Goal: Information Seeking & Learning: Learn about a topic

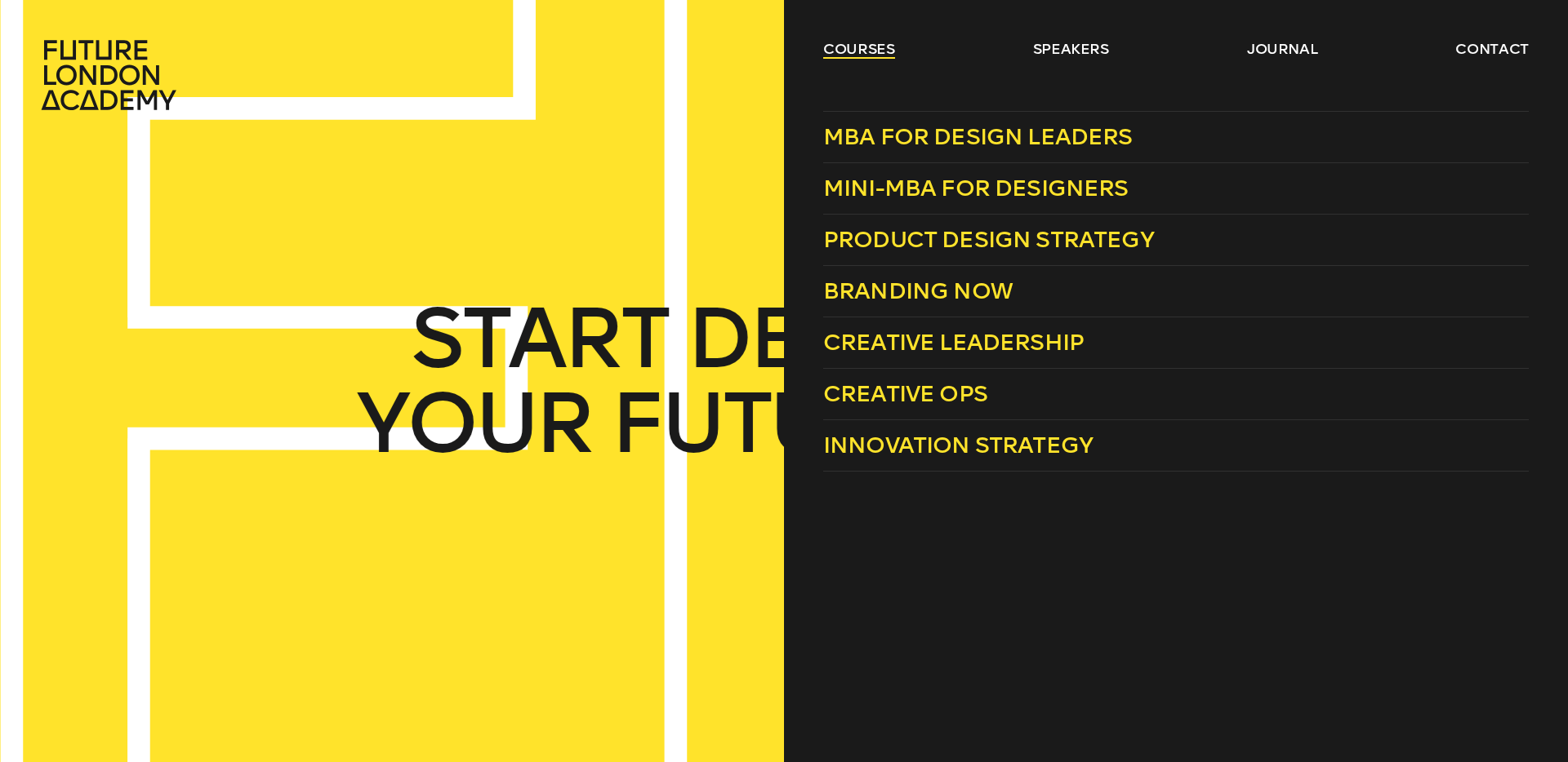
click at [871, 49] on link "courses" at bounding box center [859, 48] width 72 height 20
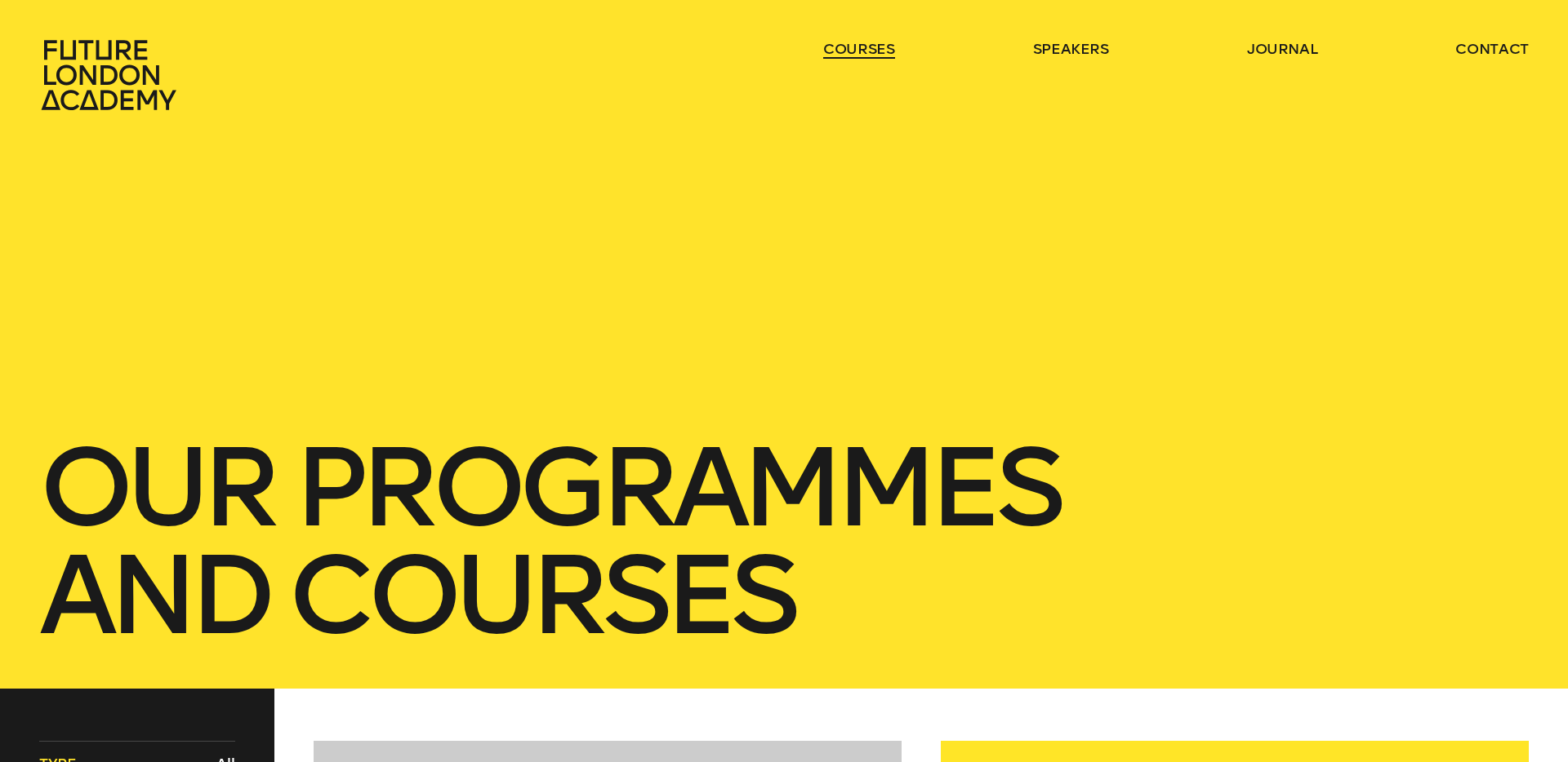
click at [870, 45] on link "courses" at bounding box center [859, 48] width 72 height 20
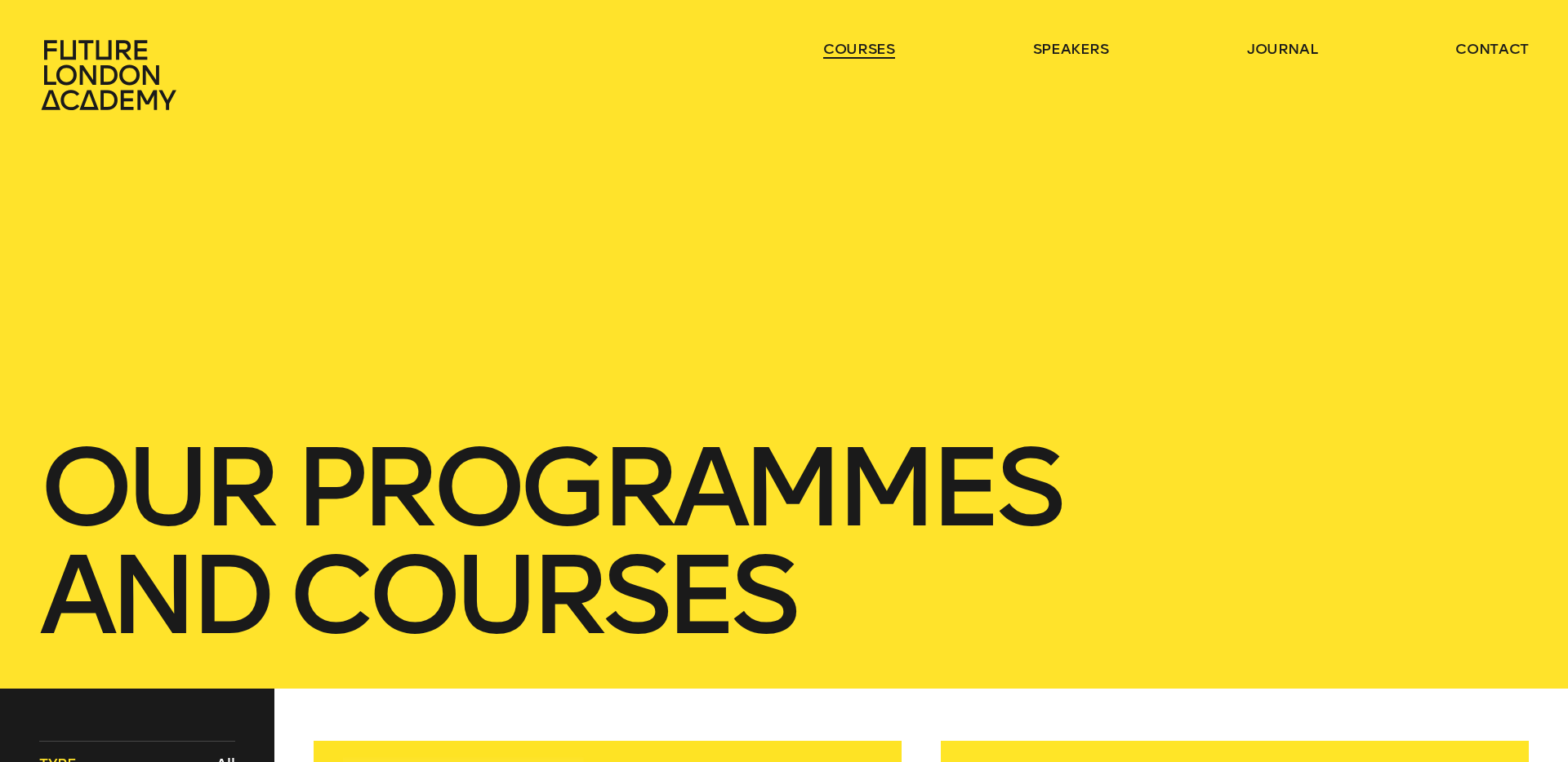
click at [870, 45] on link "courses" at bounding box center [859, 48] width 72 height 20
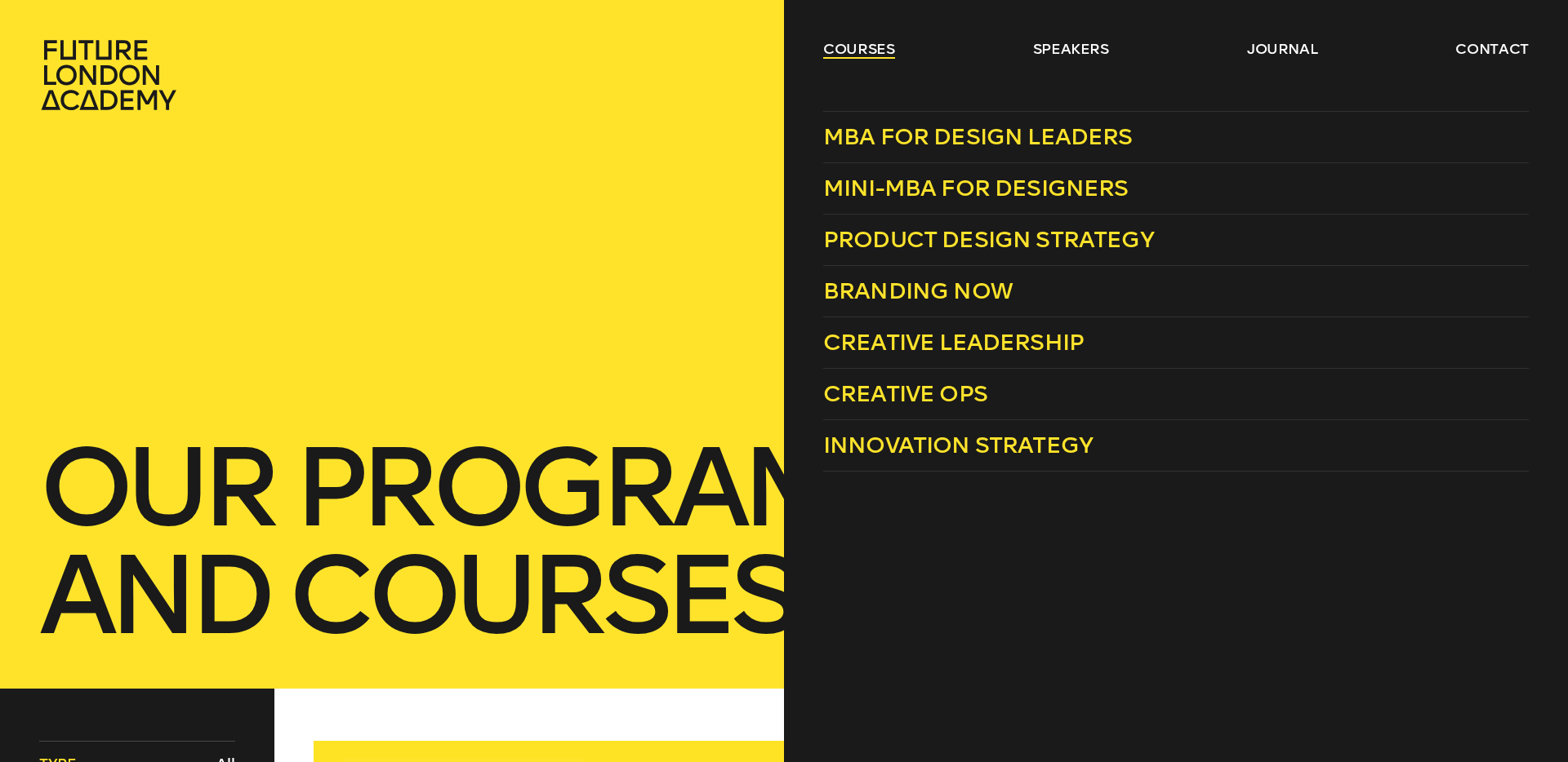
click at [882, 45] on link "courses" at bounding box center [859, 48] width 72 height 20
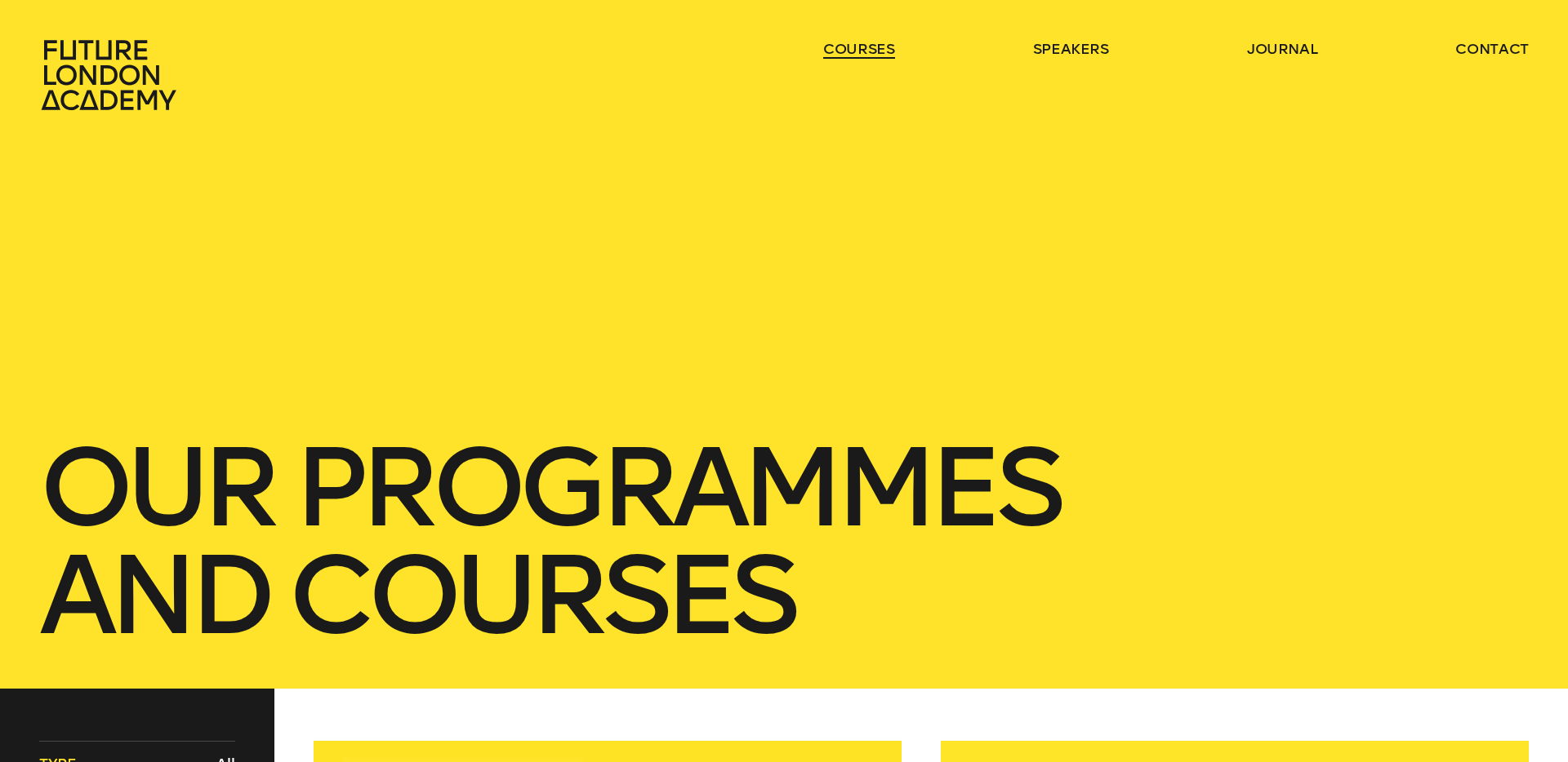
click at [882, 45] on link "courses" at bounding box center [859, 48] width 72 height 20
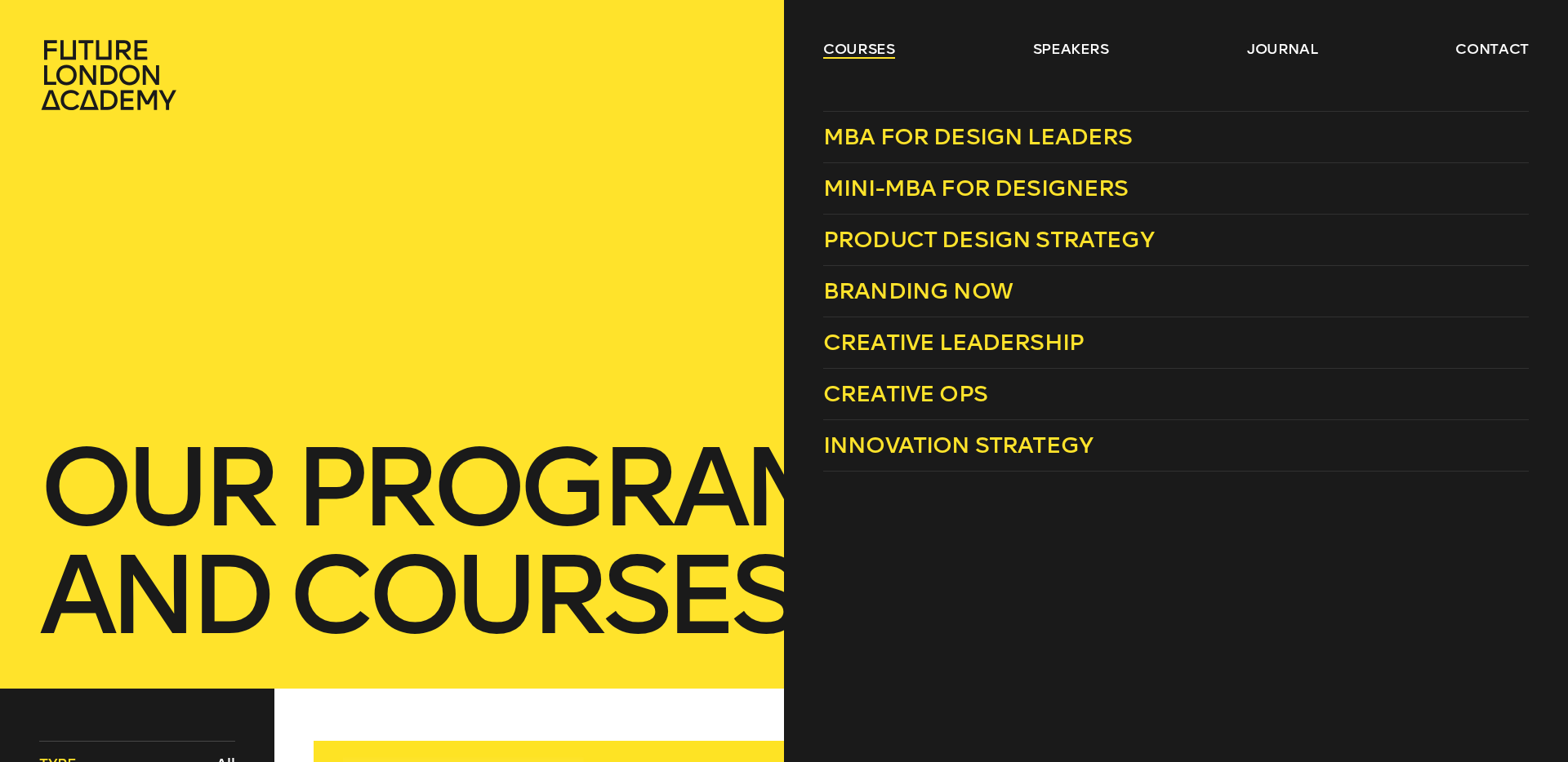
click at [874, 50] on link "courses" at bounding box center [859, 48] width 72 height 20
click at [1531, 241] on icon at bounding box center [1521, 240] width 24 height 18
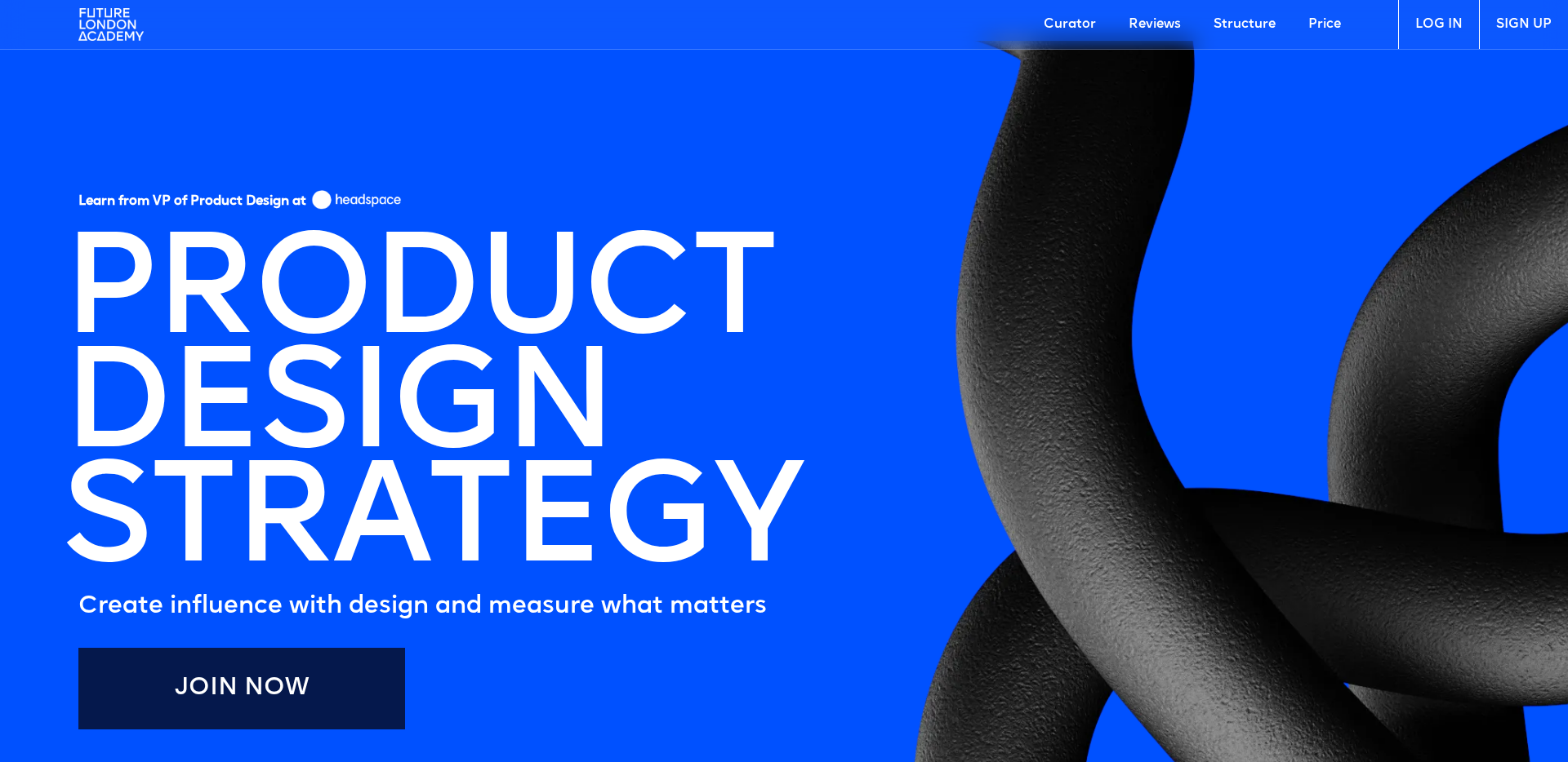
click at [109, 25] on img at bounding box center [111, 25] width 65 height 49
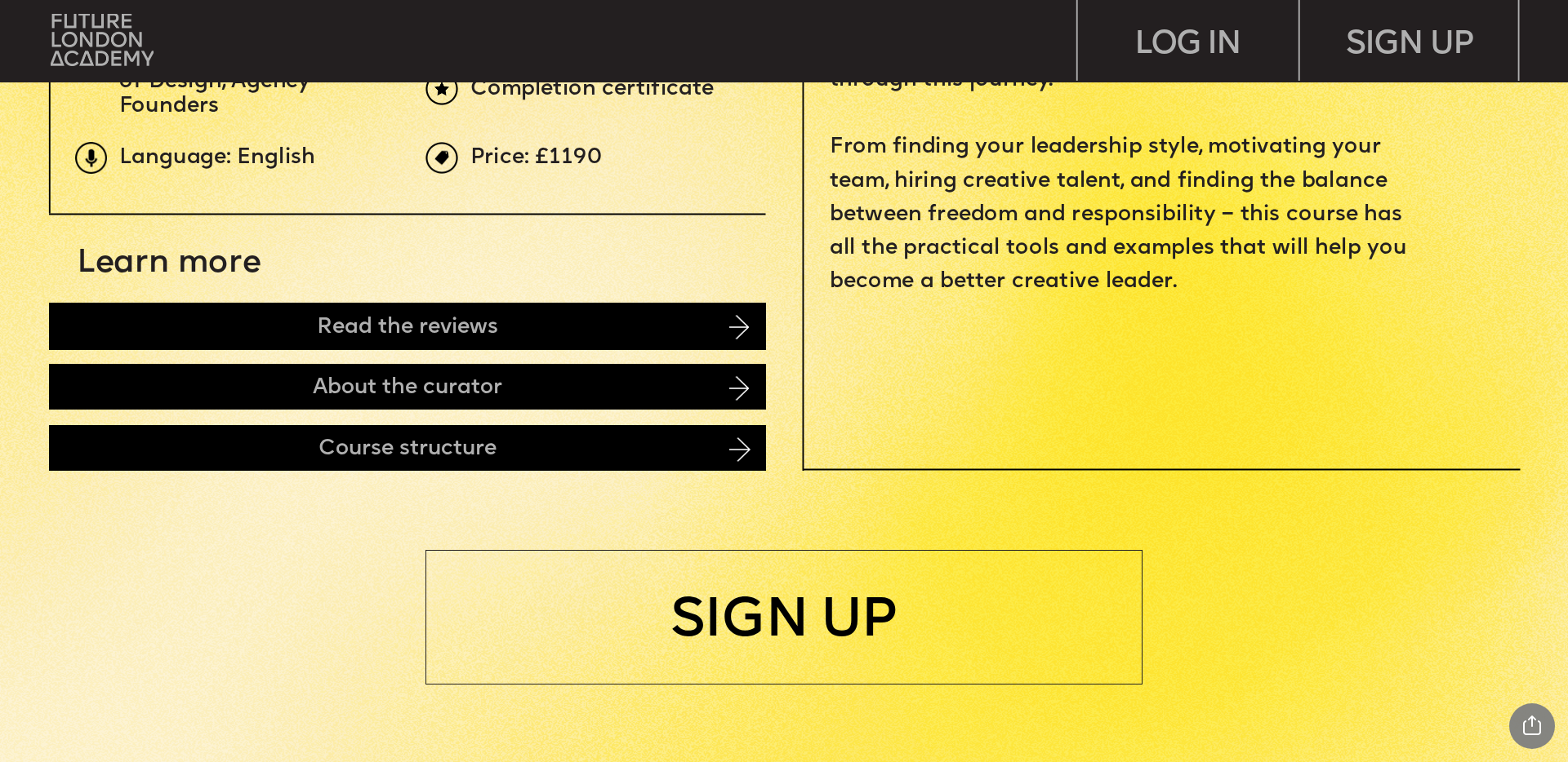
scroll to position [998, 0]
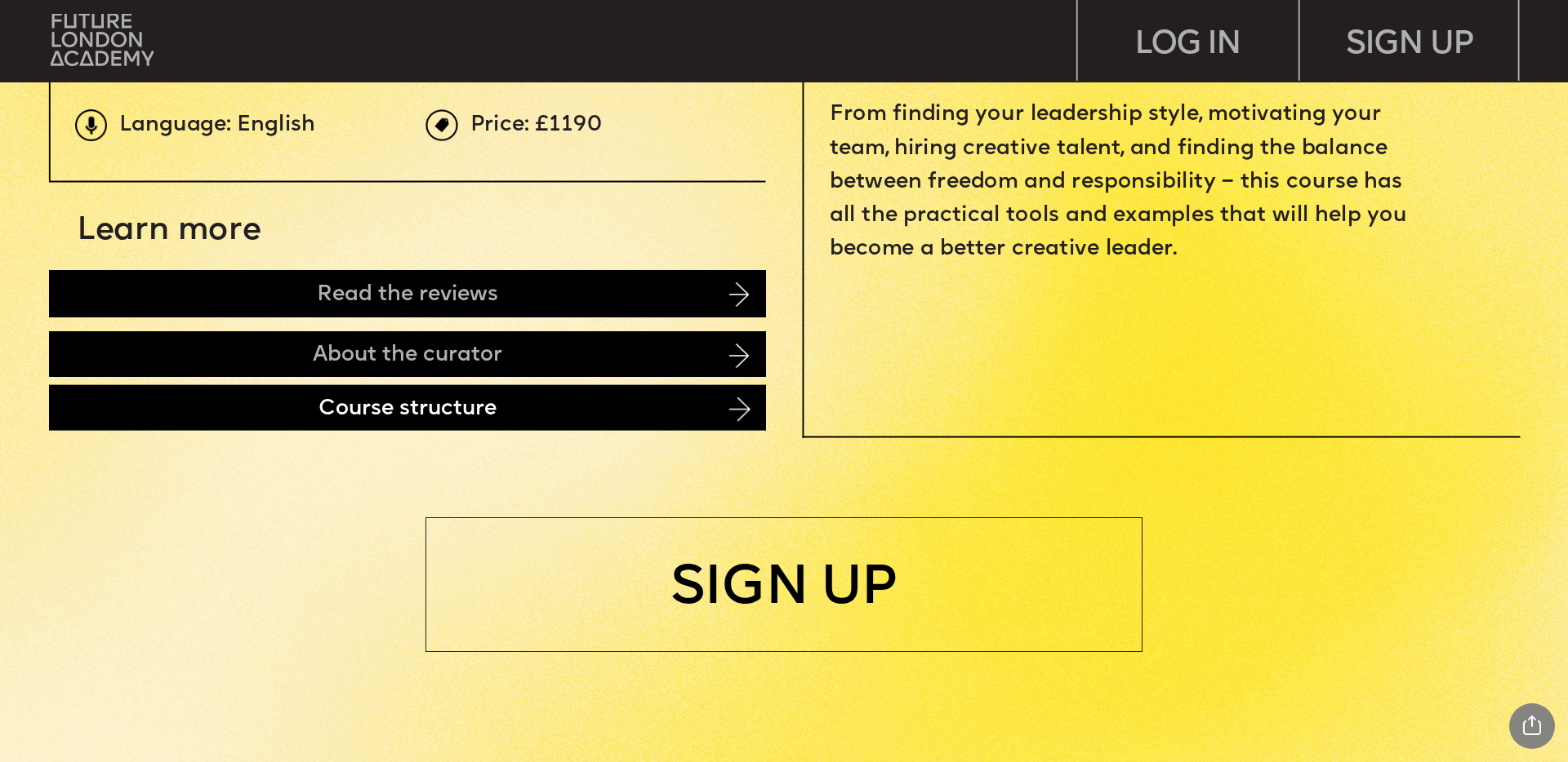
click at [717, 405] on div "Course structure" at bounding box center [408, 408] width 717 height 45
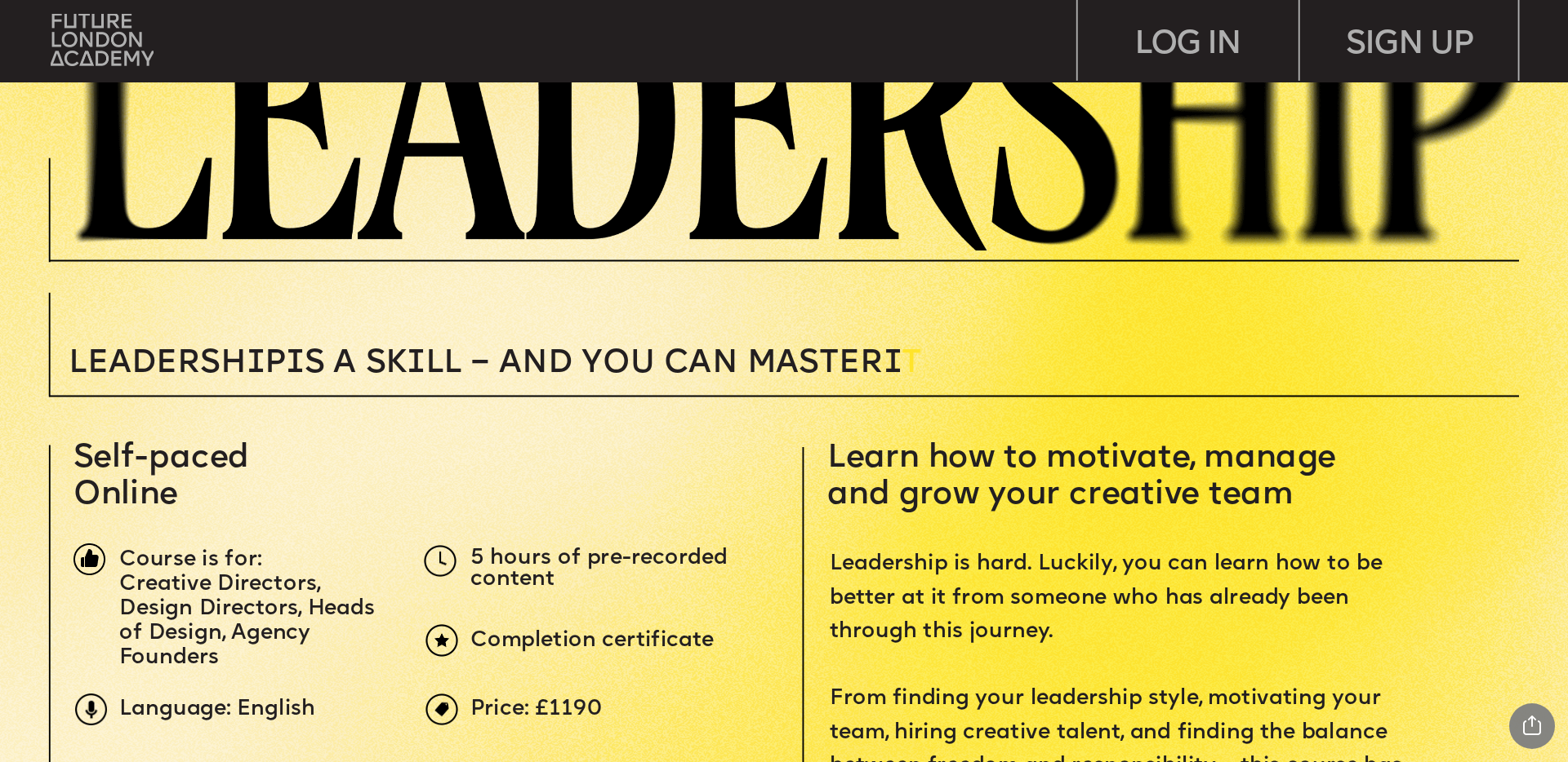
scroll to position [0, 0]
